Goal: Check status: Check status

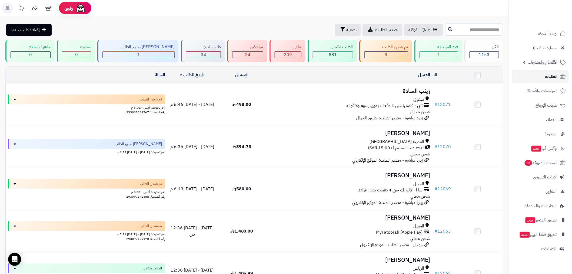
click at [552, 77] on span "الطلبات" at bounding box center [551, 77] width 12 height 8
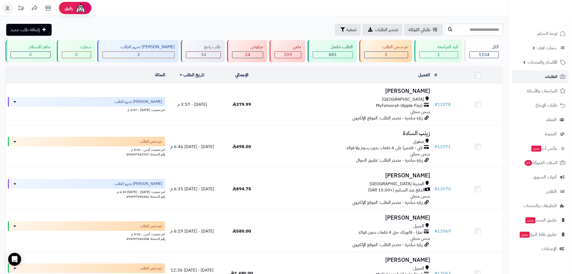
click at [548, 74] on span "الطلبات" at bounding box center [551, 77] width 12 height 8
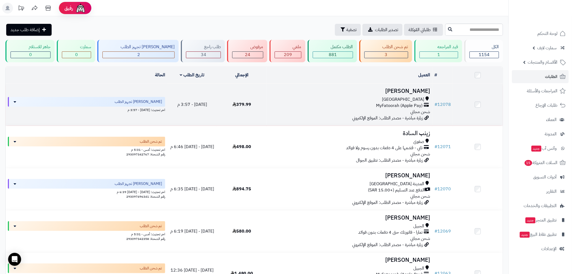
click at [444, 99] on td "# 12078" at bounding box center [442, 105] width 21 height 42
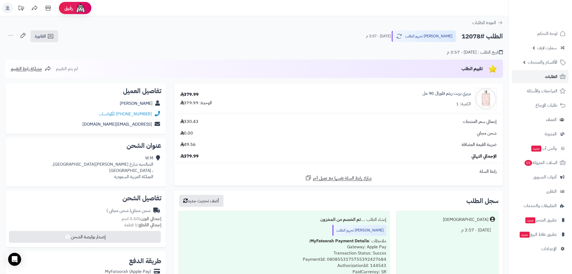
click at [553, 76] on span "الطلبات" at bounding box center [551, 77] width 12 height 8
